Goal: Check status

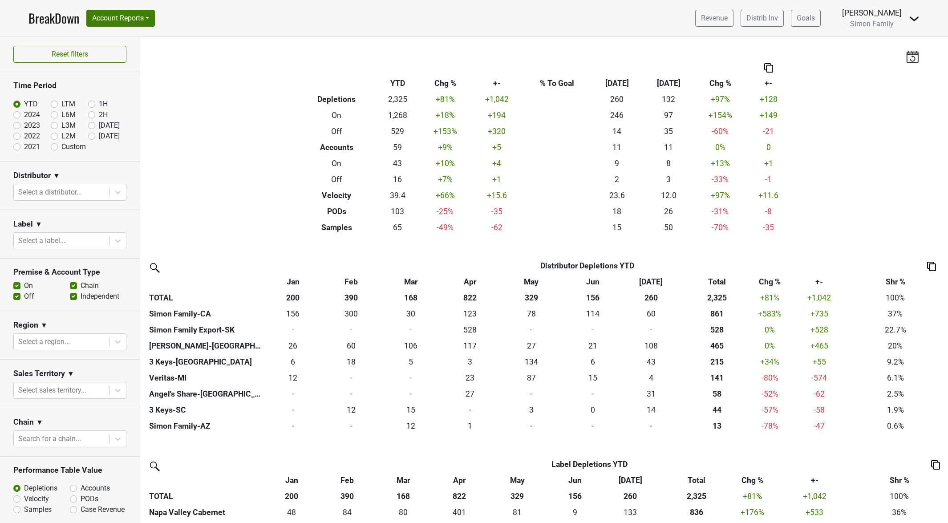
click at [45, 16] on link "BreakDown" at bounding box center [53, 18] width 51 height 19
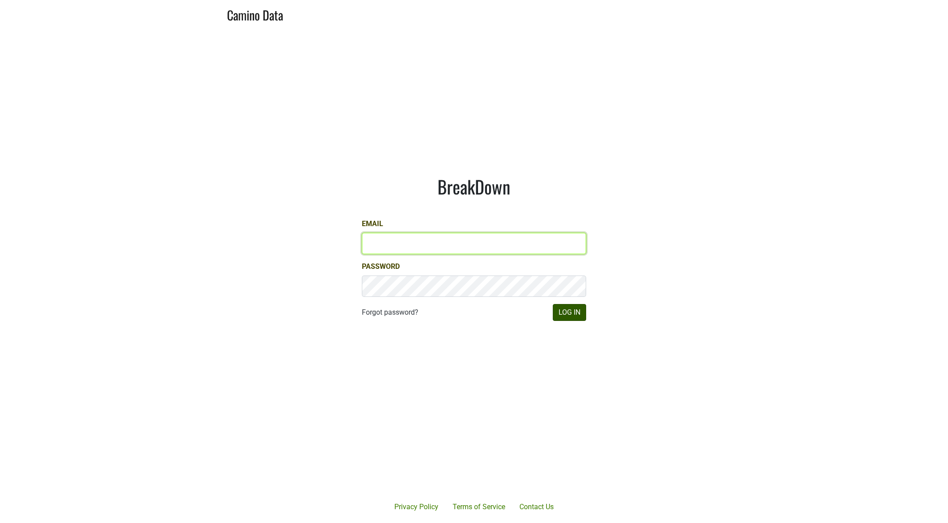
type input "josh@simonfamilyestate.com"
click at [564, 312] on button "Log In" at bounding box center [569, 312] width 33 height 17
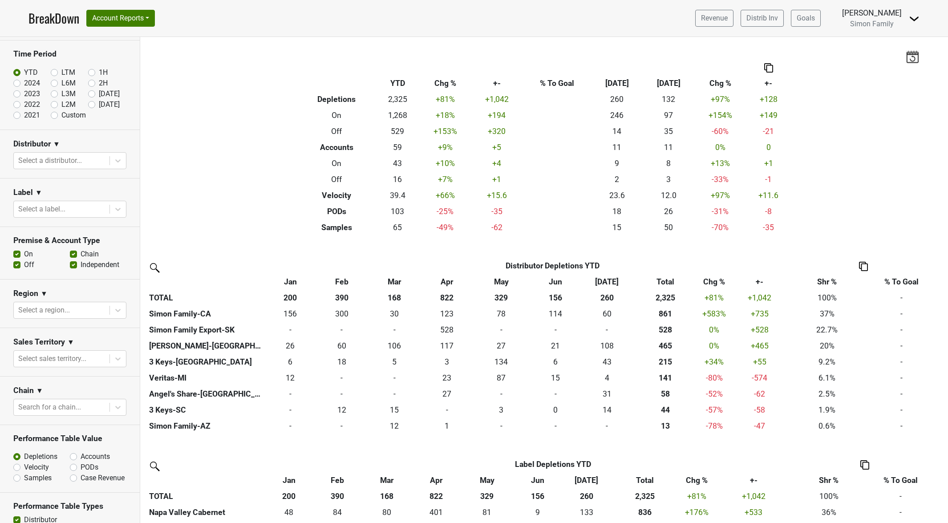
scroll to position [45, 0]
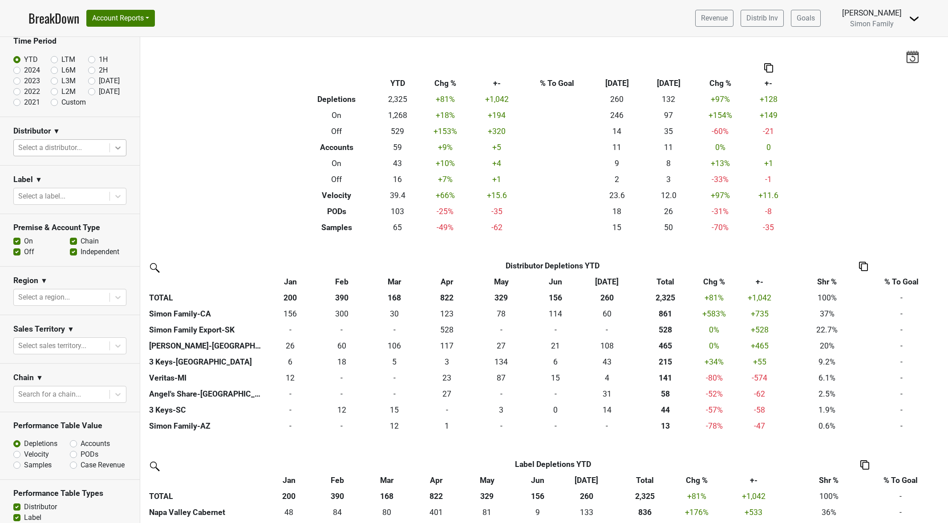
click at [114, 150] on icon at bounding box center [117, 147] width 9 height 9
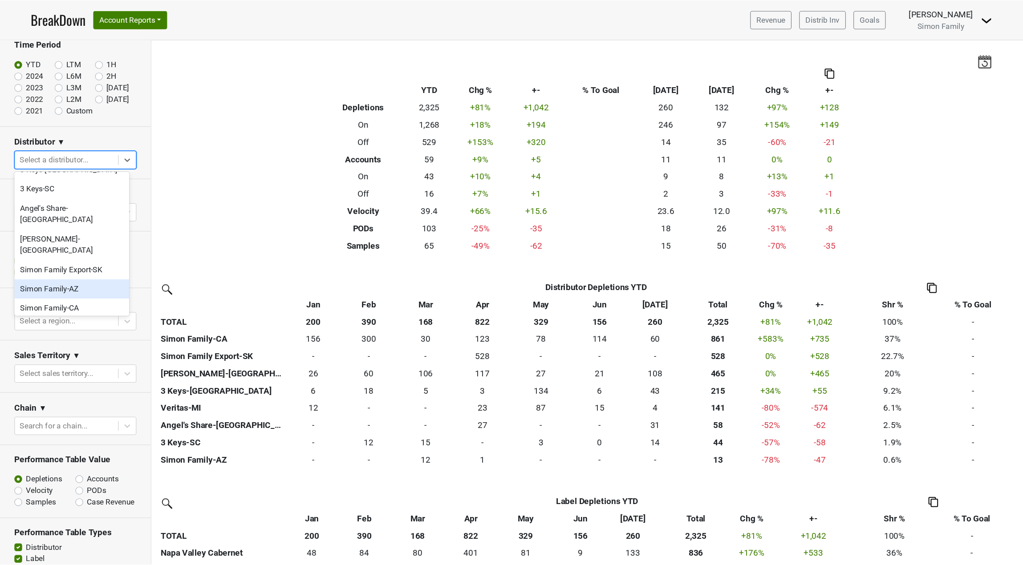
scroll to position [0, 0]
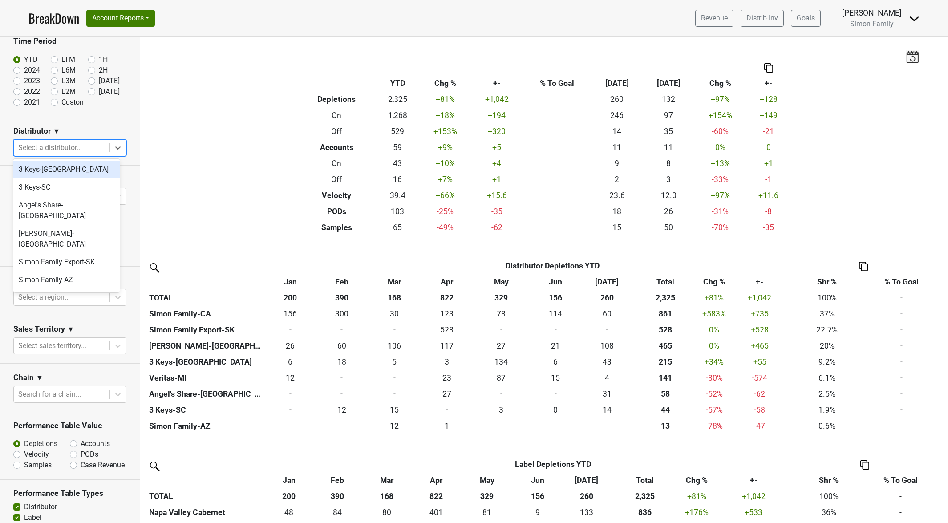
click at [59, 170] on div "3 Keys-[GEOGRAPHIC_DATA]" at bounding box center [66, 170] width 106 height 18
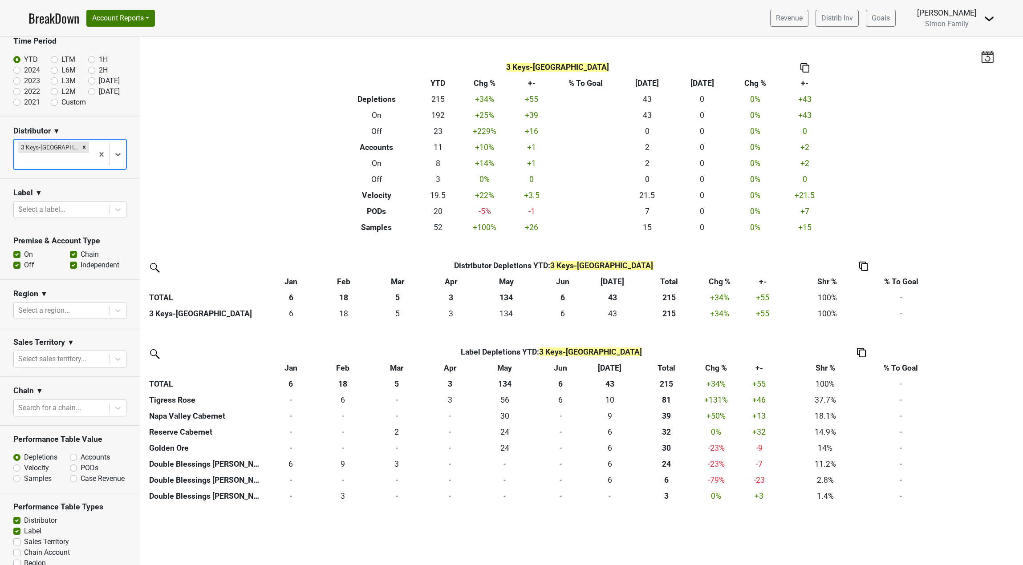
click at [24, 70] on label "2024" at bounding box center [32, 70] width 16 height 11
click at [16, 70] on input "2024" at bounding box center [31, 69] width 36 height 9
radio input "true"
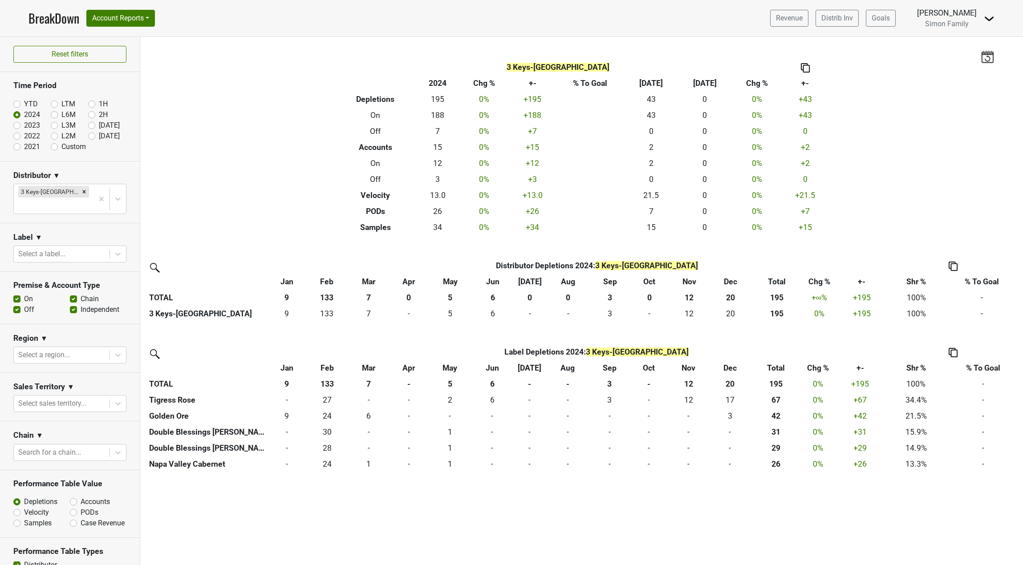
click at [24, 103] on label "YTD" at bounding box center [31, 104] width 14 height 11
click at [19, 103] on input "YTD" at bounding box center [31, 103] width 36 height 9
radio input "true"
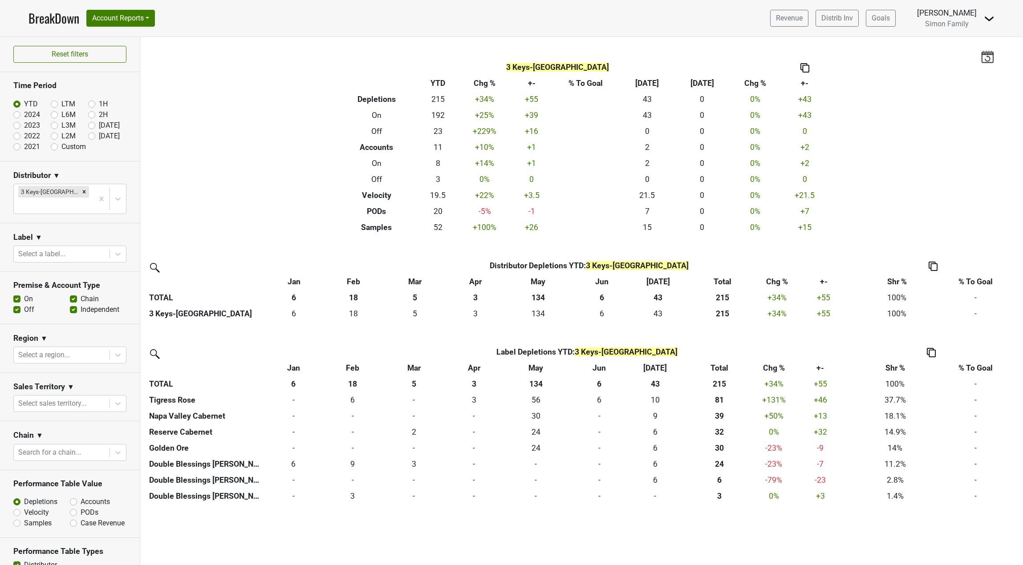
click at [24, 114] on label "2024" at bounding box center [32, 114] width 16 height 11
click at [18, 114] on input "2024" at bounding box center [31, 113] width 36 height 9
radio input "true"
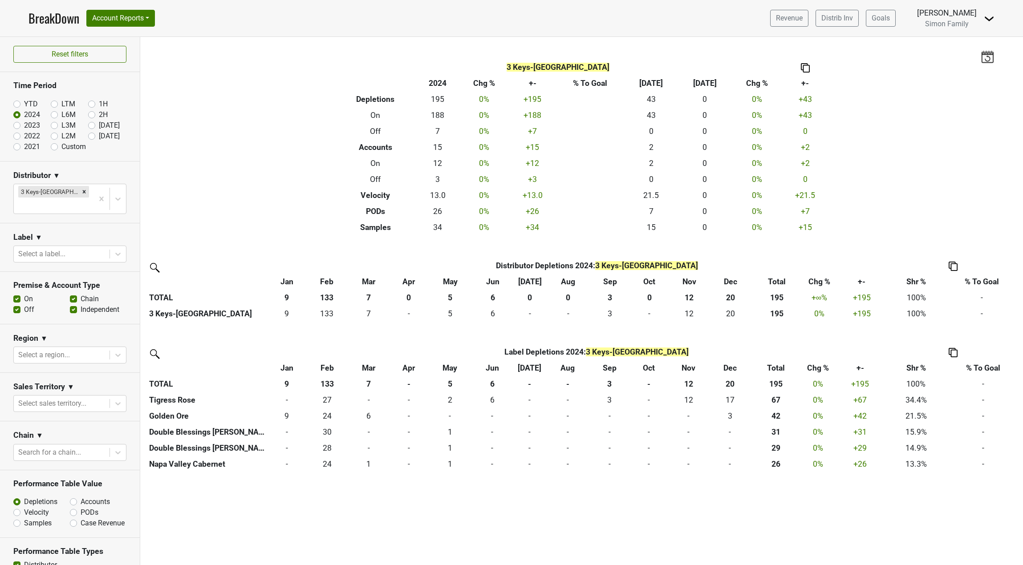
click at [24, 122] on label "2023" at bounding box center [32, 125] width 16 height 11
click at [18, 122] on input "2023" at bounding box center [31, 124] width 36 height 9
radio input "true"
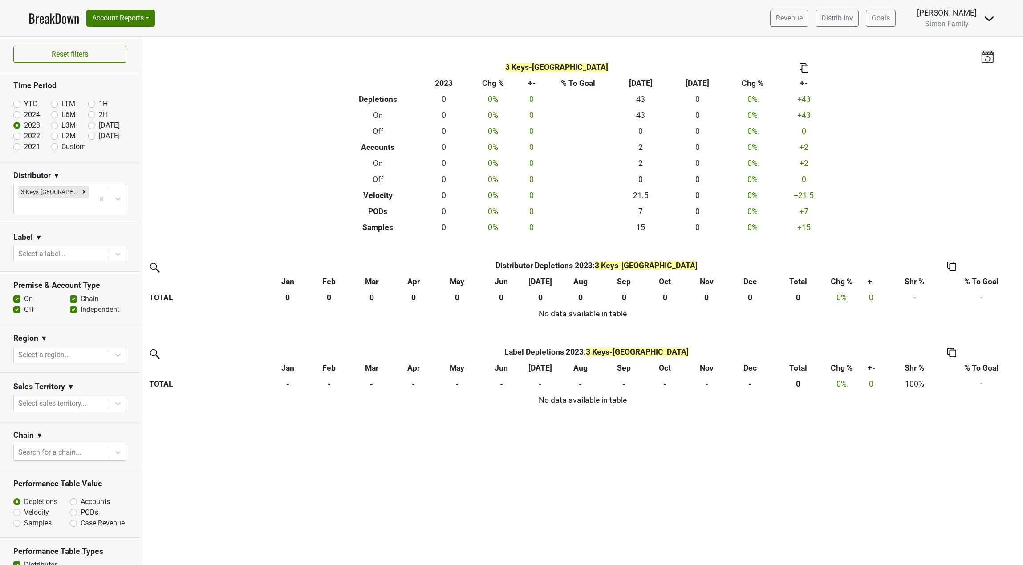
click at [24, 113] on label "2024" at bounding box center [32, 114] width 16 height 11
click at [17, 113] on input "2024" at bounding box center [31, 113] width 36 height 9
radio input "true"
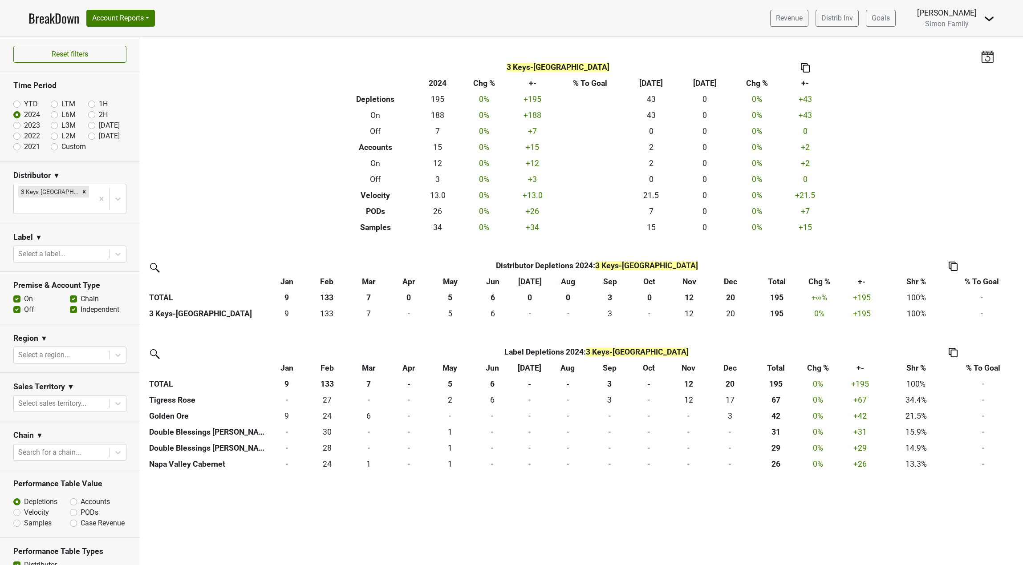
click at [30, 104] on label "YTD" at bounding box center [31, 104] width 14 height 11
click at [30, 104] on input "YTD" at bounding box center [31, 103] width 36 height 9
radio input "true"
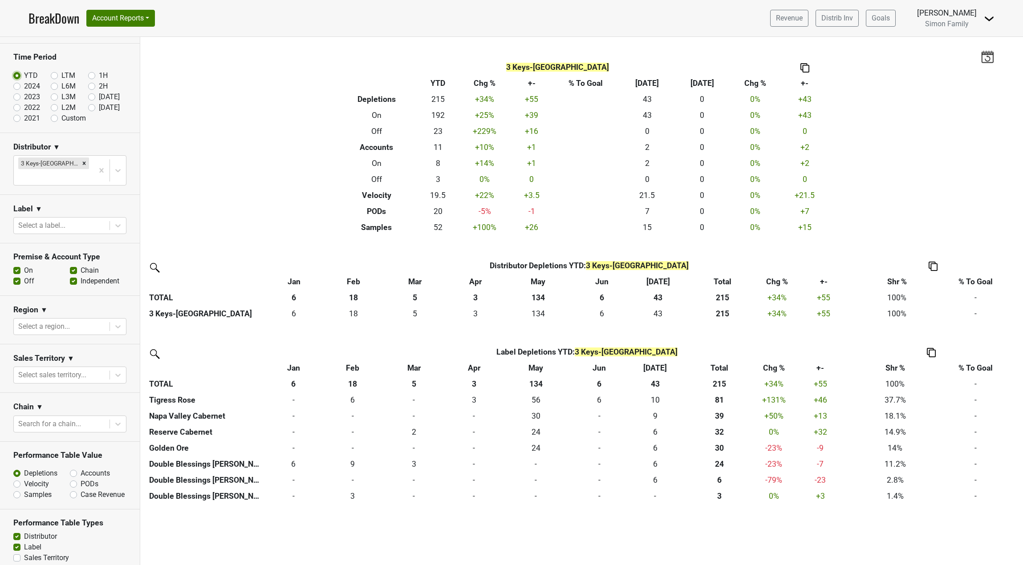
scroll to position [85, 0]
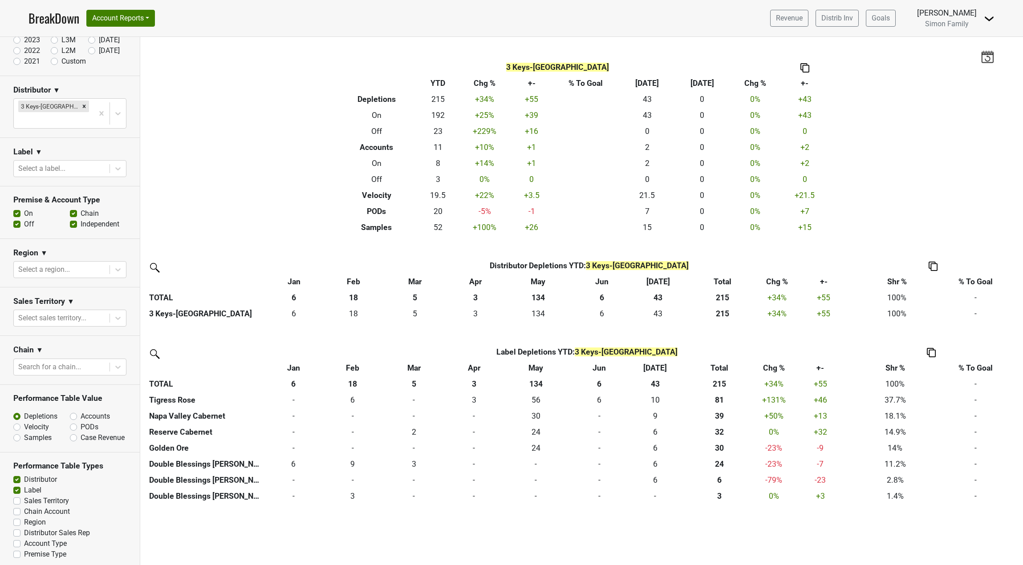
click at [932, 267] on img at bounding box center [932, 266] width 9 height 9
